Goal: Task Accomplishment & Management: Use online tool/utility

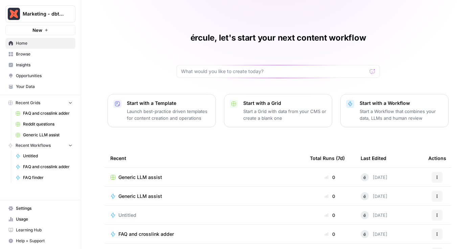
click at [39, 112] on span "FAQ and crosslink adder" at bounding box center [47, 113] width 49 height 6
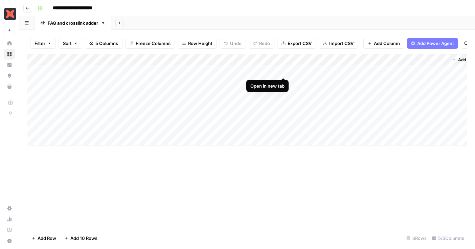
click at [284, 68] on div "Add Column" at bounding box center [247, 99] width 440 height 91
click at [281, 72] on div "Add Column" at bounding box center [247, 99] width 440 height 91
click at [284, 83] on div "Add Column" at bounding box center [247, 99] width 440 height 91
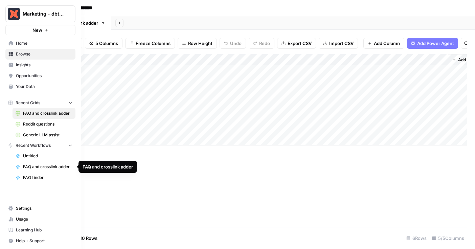
click at [25, 168] on span "FAQ and crosslink adder" at bounding box center [47, 167] width 49 height 6
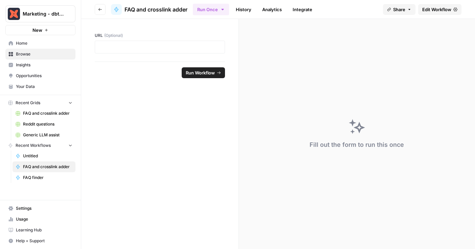
click at [273, 13] on link "Analytics" at bounding box center [272, 9] width 28 height 11
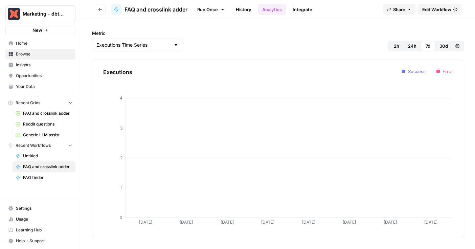
click at [239, 8] on link "History" at bounding box center [244, 9] width 24 height 11
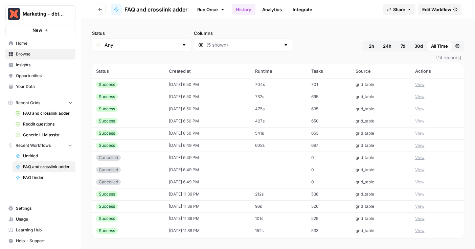
click at [435, 10] on span "Edit Workflow" at bounding box center [436, 9] width 29 height 7
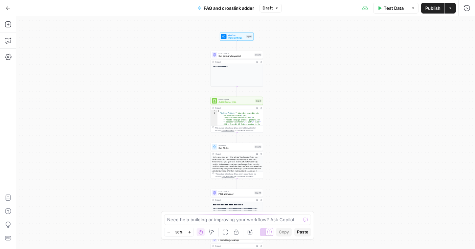
click at [184, 108] on div "**********" at bounding box center [245, 132] width 459 height 233
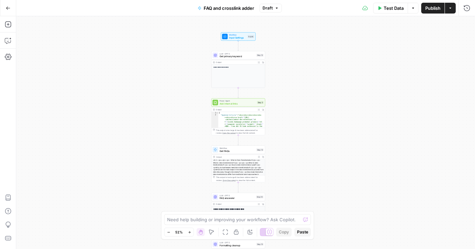
click at [307, 94] on div "**********" at bounding box center [245, 132] width 459 height 233
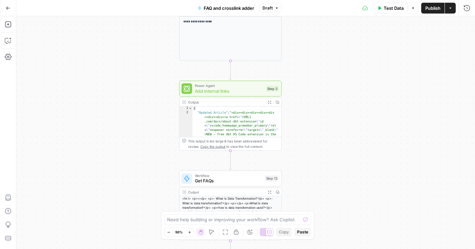
click at [8, 9] on icon "button" at bounding box center [8, 8] width 5 height 5
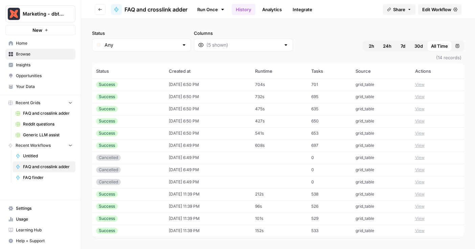
click at [37, 113] on span "FAQ and crosslink adder" at bounding box center [47, 113] width 49 height 6
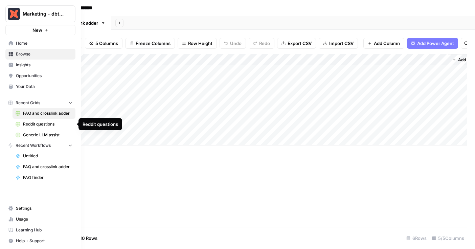
click at [31, 135] on span "Generic LLM assist" at bounding box center [47, 135] width 49 height 6
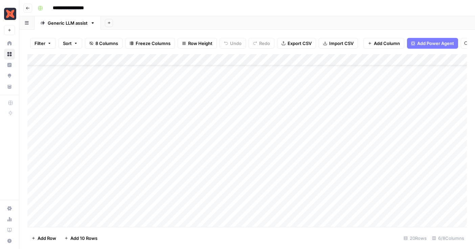
scroll to position [57, 0]
click at [146, 18] on div "Add Sheet" at bounding box center [288, 23] width 374 height 14
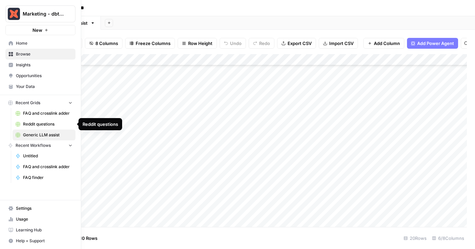
click at [35, 126] on span "Reddit questions" at bounding box center [47, 124] width 49 height 6
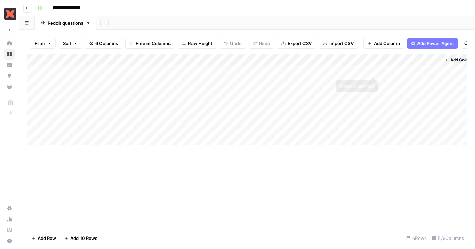
click at [375, 70] on div "Add Column" at bounding box center [247, 99] width 440 height 91
click at [249, 14] on header "**********" at bounding box center [247, 8] width 456 height 16
